Goal: Task Accomplishment & Management: Use online tool/utility

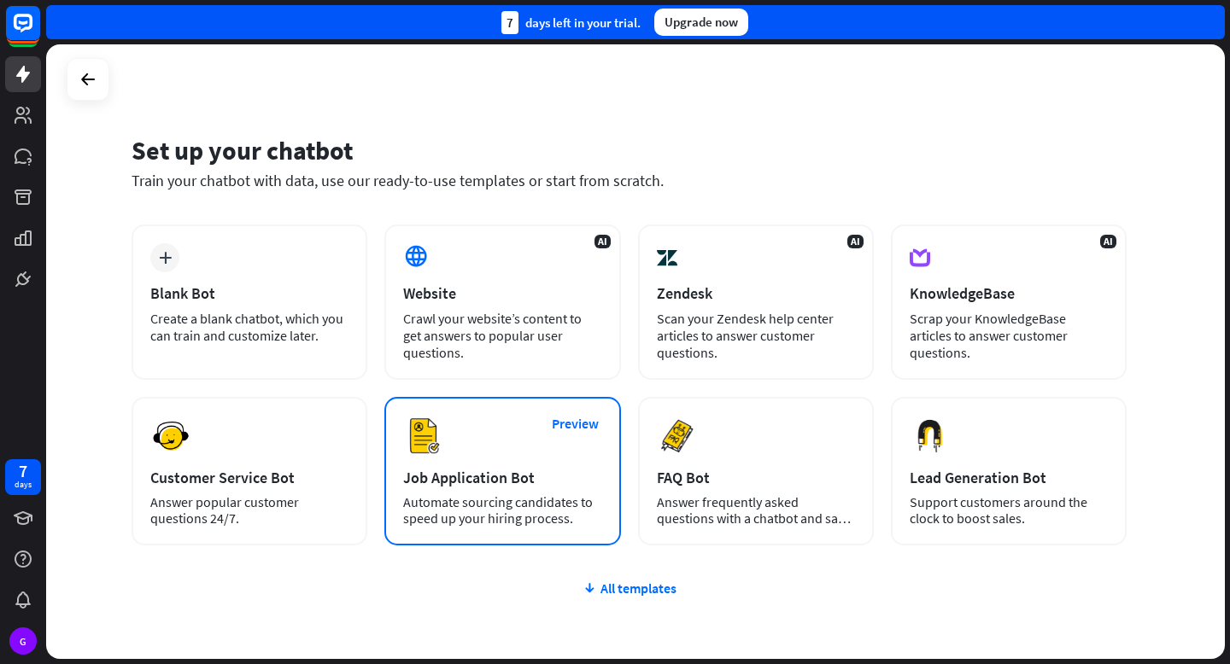
click at [500, 488] on div "Preview Job Application Bot Automate sourcing candidates to speed up your hirin…" at bounding box center [502, 471] width 236 height 149
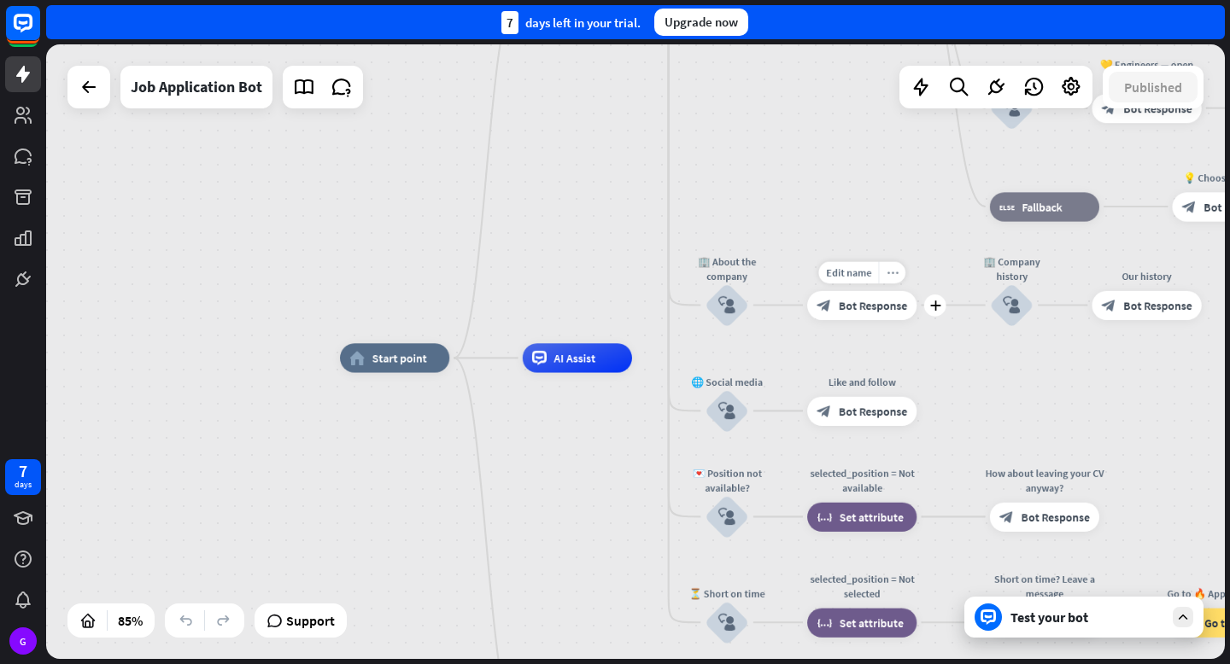
click at [888, 268] on icon "more_horiz" at bounding box center [892, 272] width 12 height 11
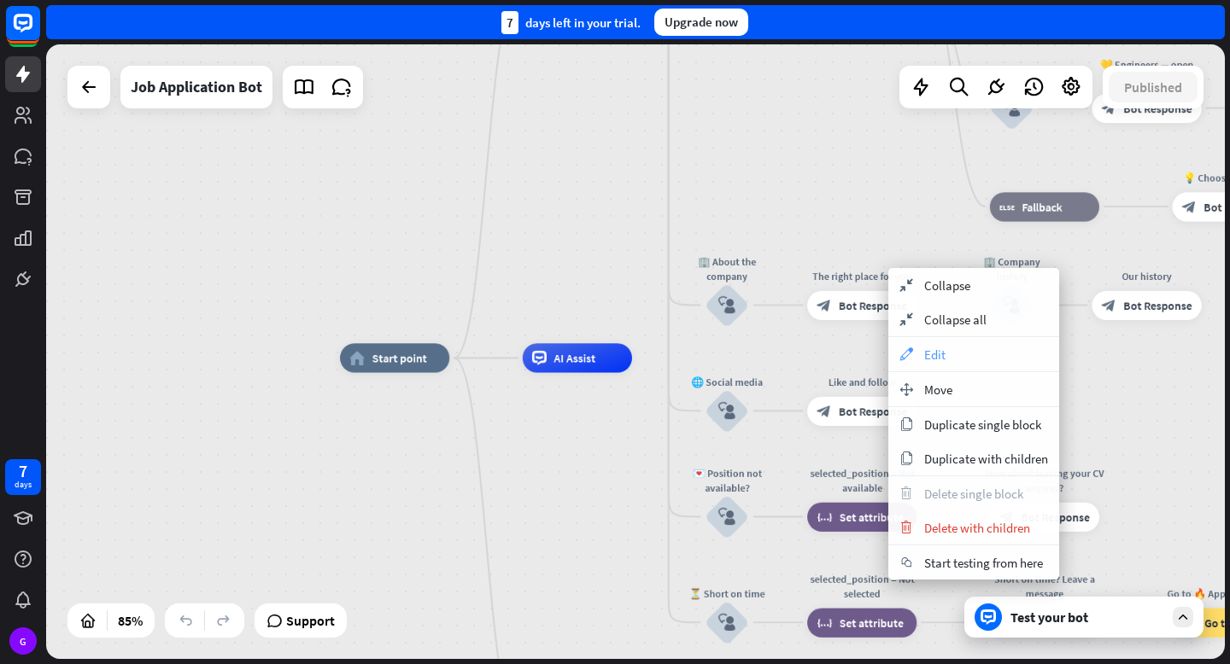
click at [909, 347] on div "appearance Edit" at bounding box center [973, 354] width 171 height 34
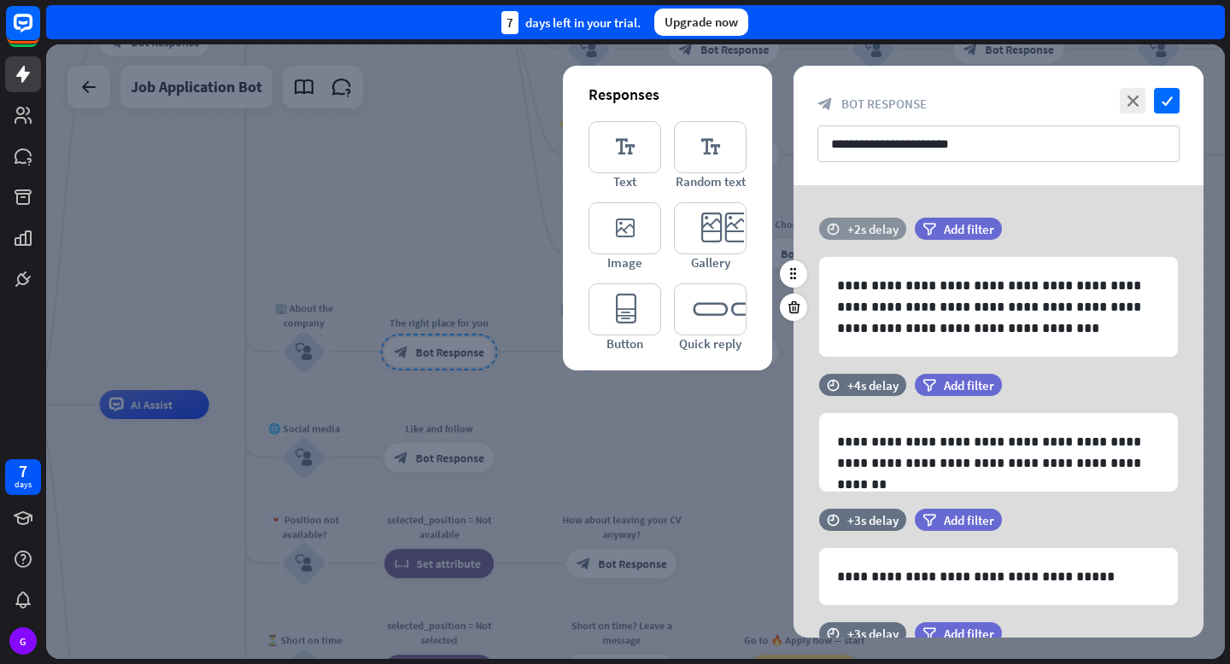
click at [837, 225] on icon "time" at bounding box center [833, 229] width 13 height 12
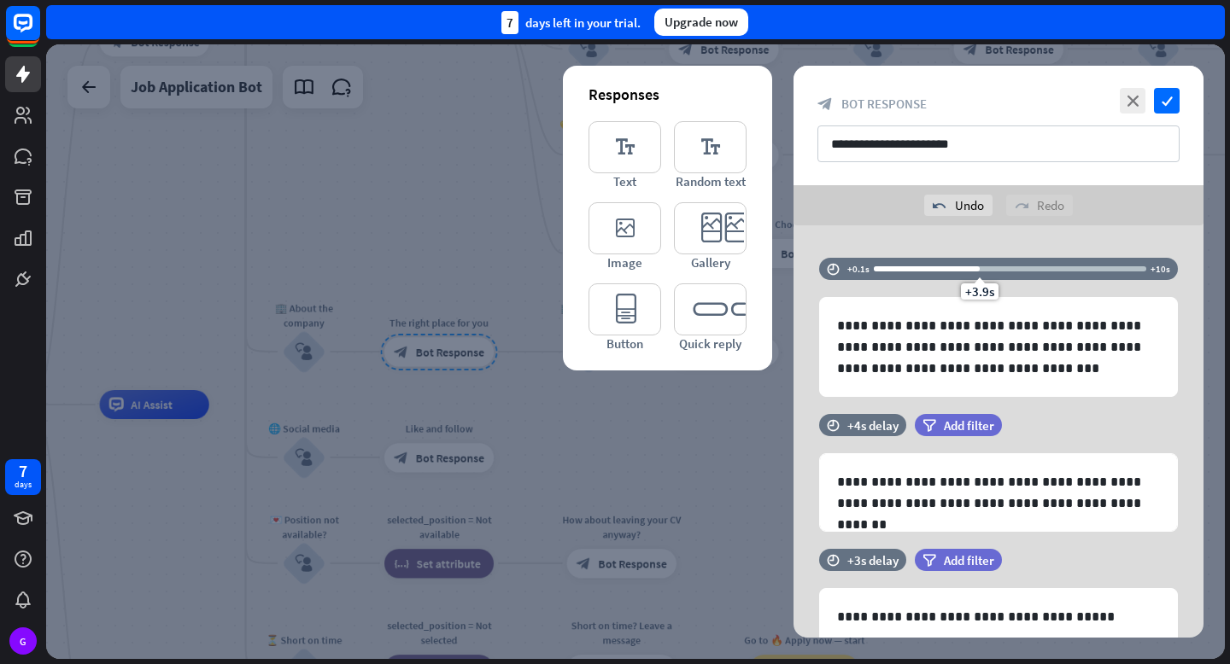
drag, startPoint x: 918, startPoint y: 231, endPoint x: 978, endPoint y: 230, distance: 59.8
click at [978, 230] on div "**********" at bounding box center [998, 571] width 410 height 692
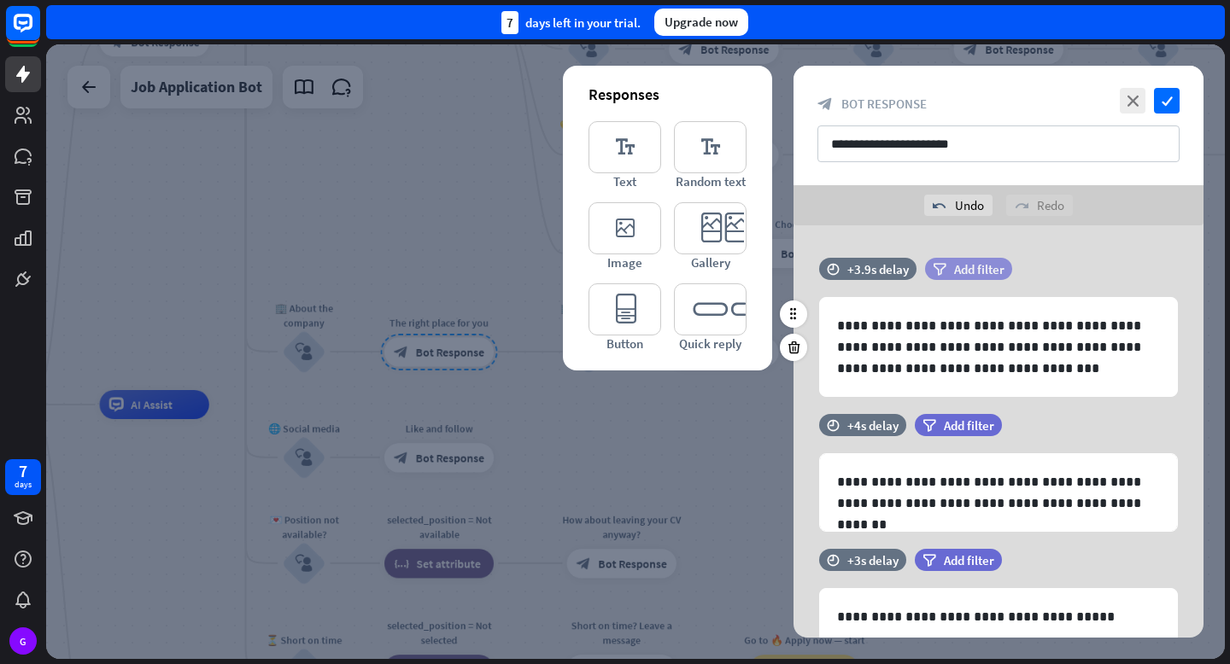
click at [966, 261] on span "Add filter" at bounding box center [979, 269] width 50 height 16
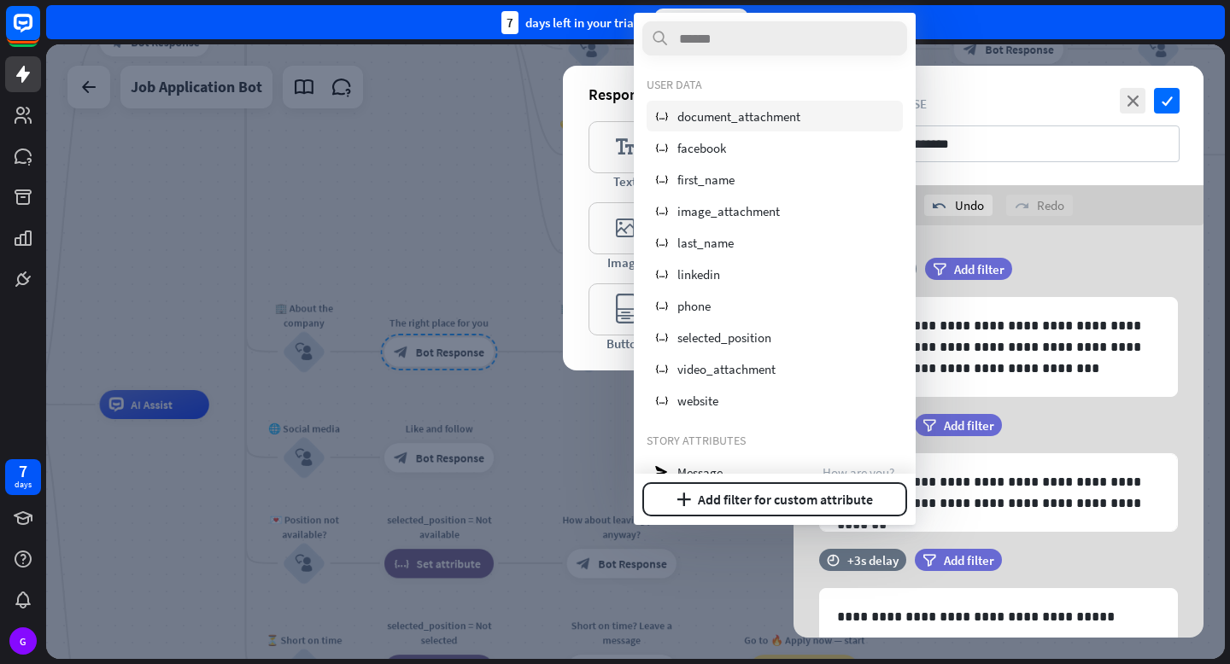
click at [748, 111] on span "document_attachment" at bounding box center [738, 116] width 123 height 16
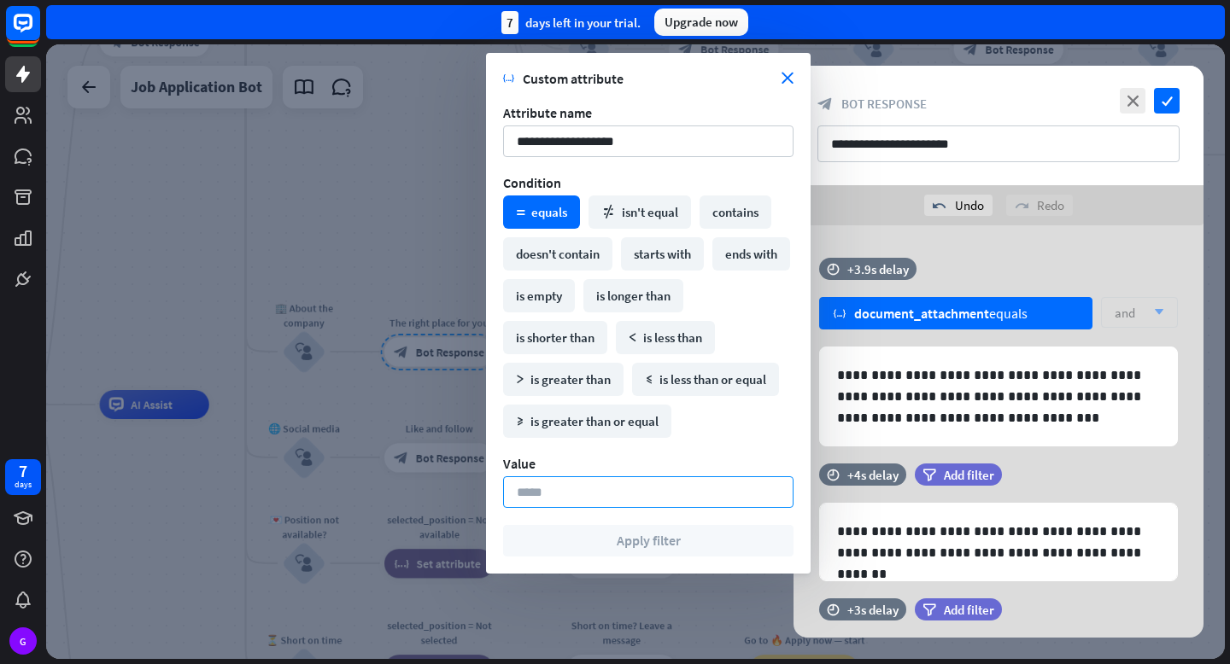
click at [630, 493] on input at bounding box center [648, 492] width 290 height 32
click at [576, 493] on input at bounding box center [648, 492] width 290 height 32
click at [784, 73] on icon "close" at bounding box center [787, 79] width 12 height 12
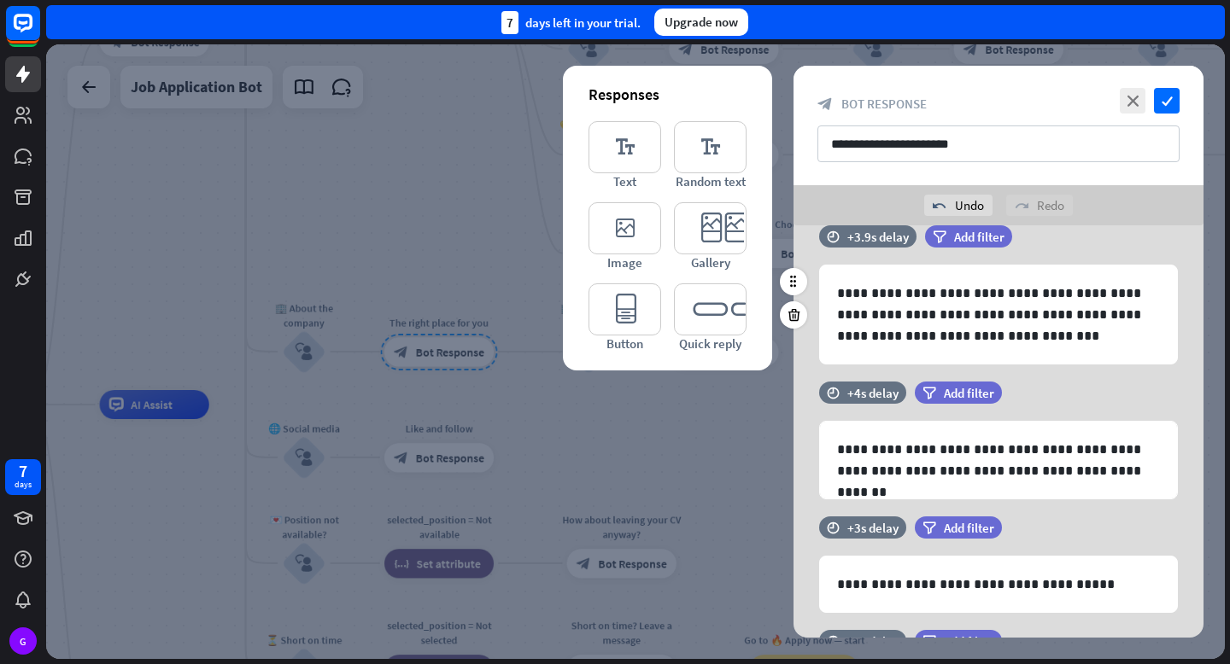
scroll to position [279, 0]
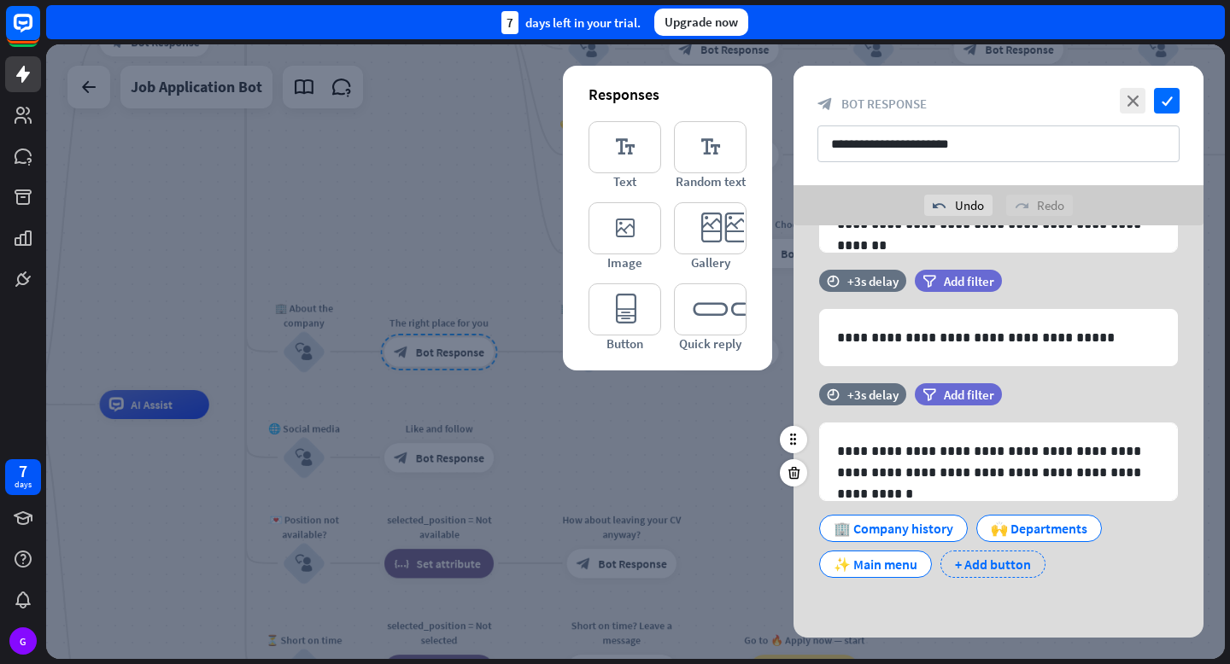
click at [987, 558] on div "+ Add button" at bounding box center [992, 564] width 105 height 27
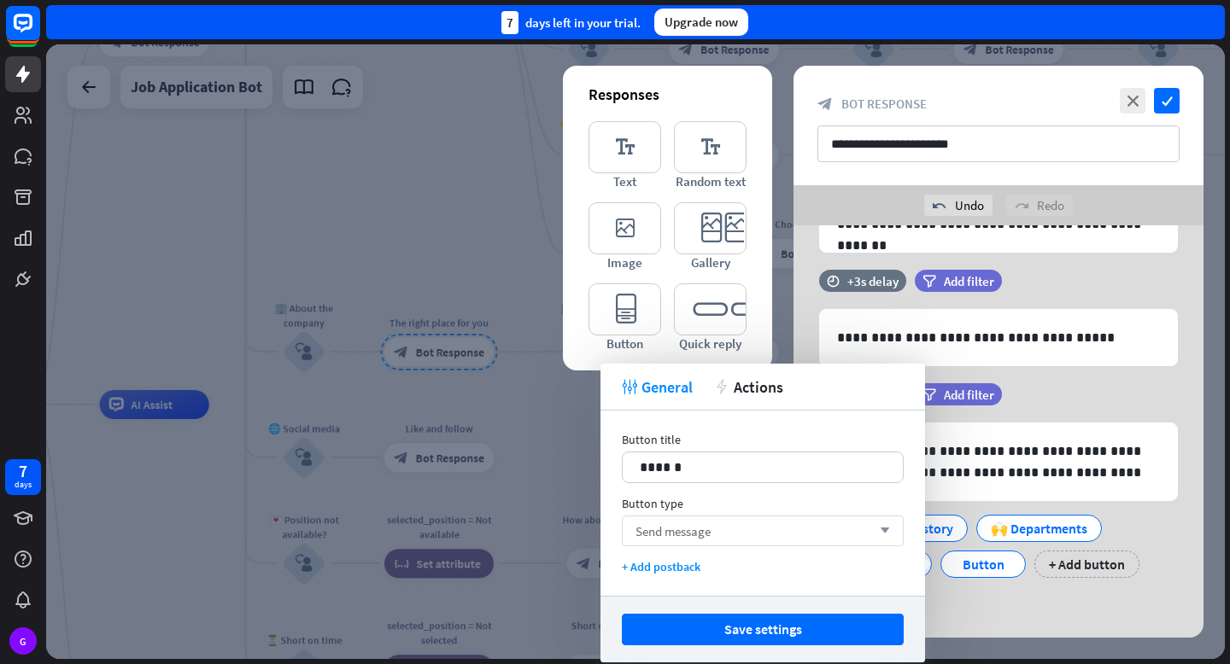
click at [716, 538] on div "Send message arrow_down" at bounding box center [763, 531] width 282 height 31
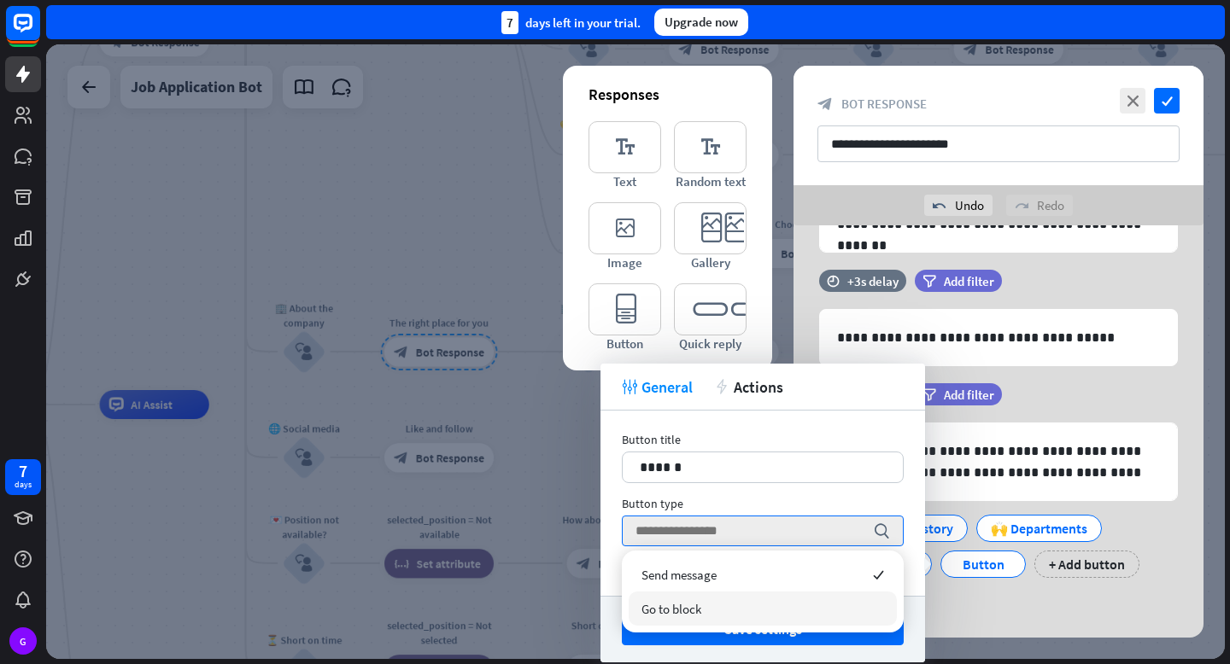
click at [684, 602] on span "Go to block" at bounding box center [671, 609] width 60 height 16
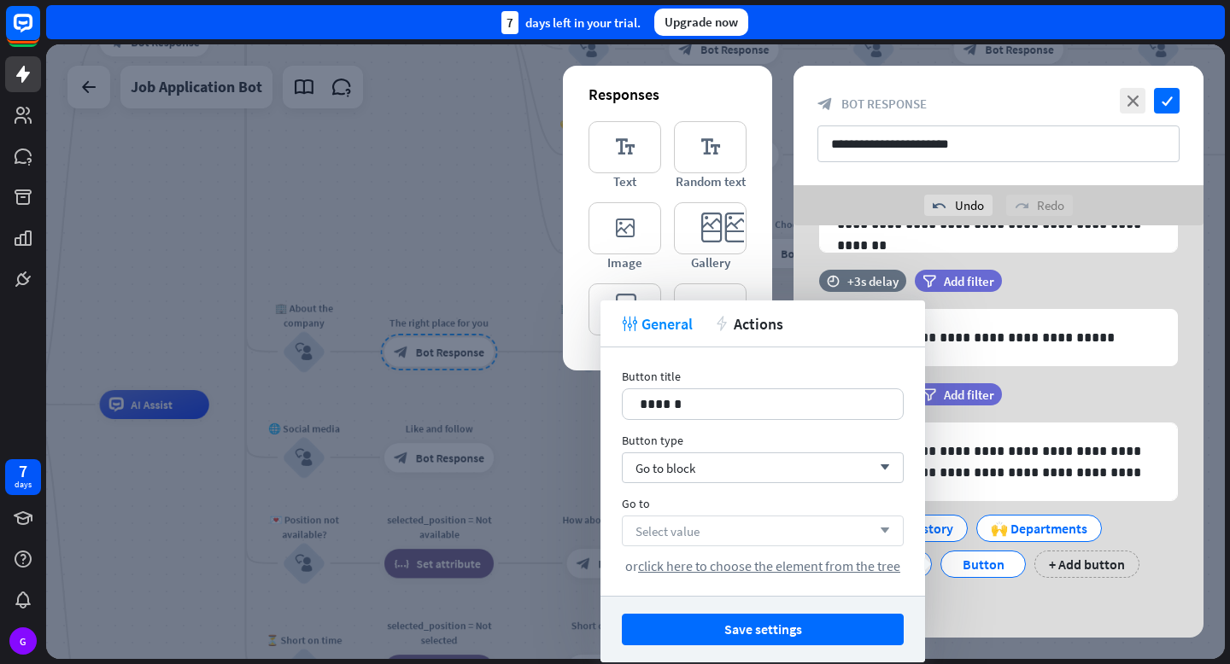
click at [713, 526] on div "Select value arrow_down" at bounding box center [763, 531] width 282 height 31
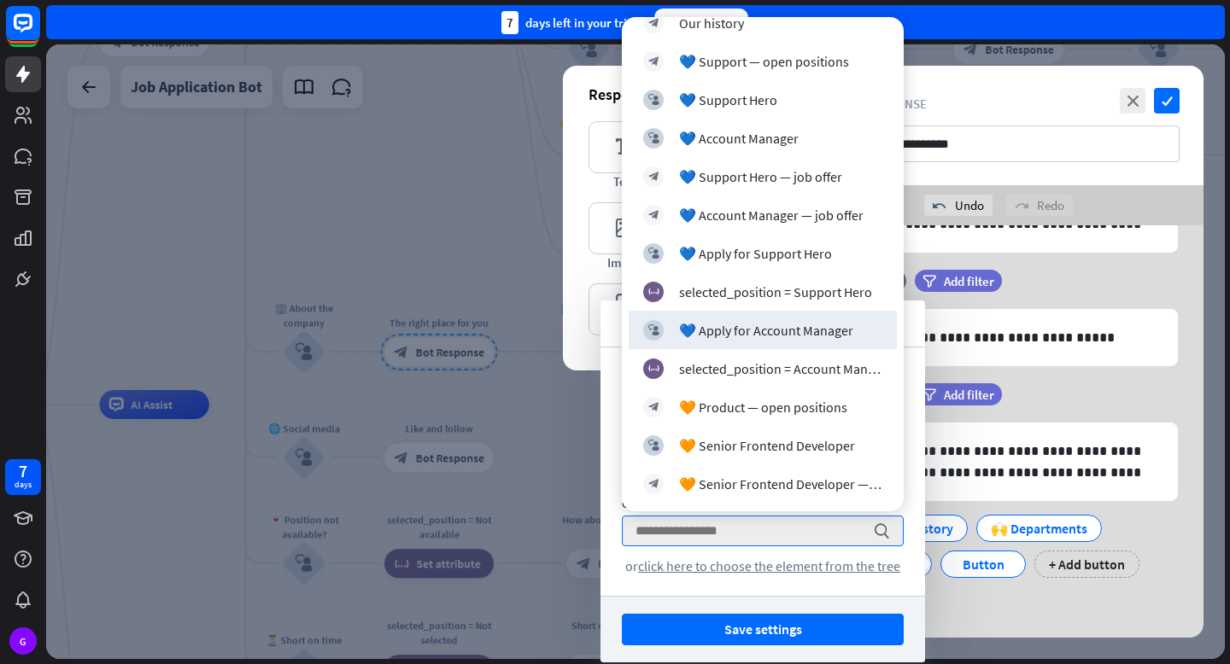
scroll to position [1117, 0]
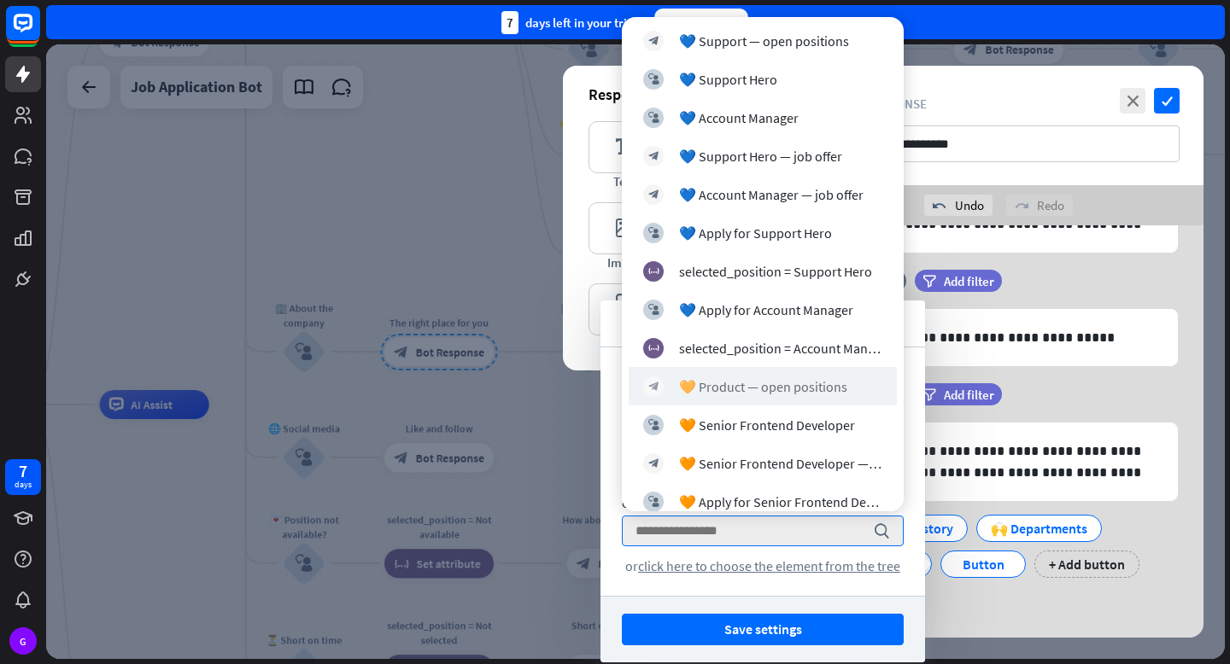
click at [722, 396] on div "block_bot_response 🧡 Product — open positions" at bounding box center [762, 386] width 268 height 38
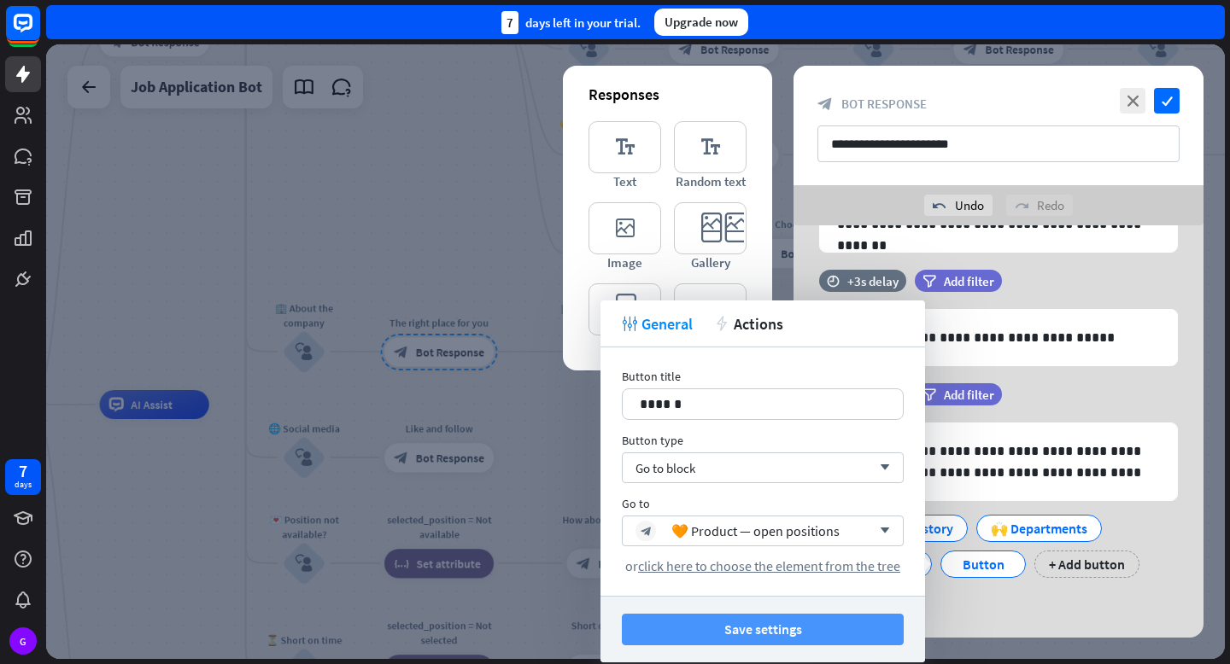
click at [776, 626] on button "Save settings" at bounding box center [763, 630] width 282 height 32
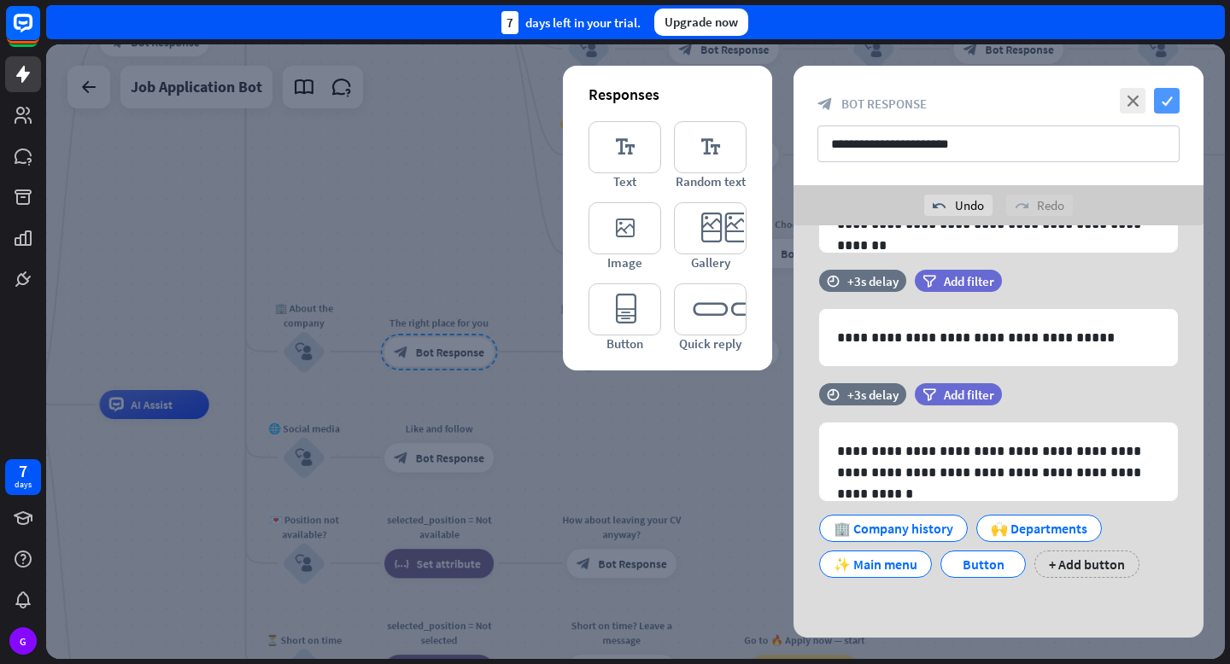
click at [1163, 102] on icon "check" at bounding box center [1167, 101] width 26 height 26
